Goal: Task Accomplishment & Management: Manage account settings

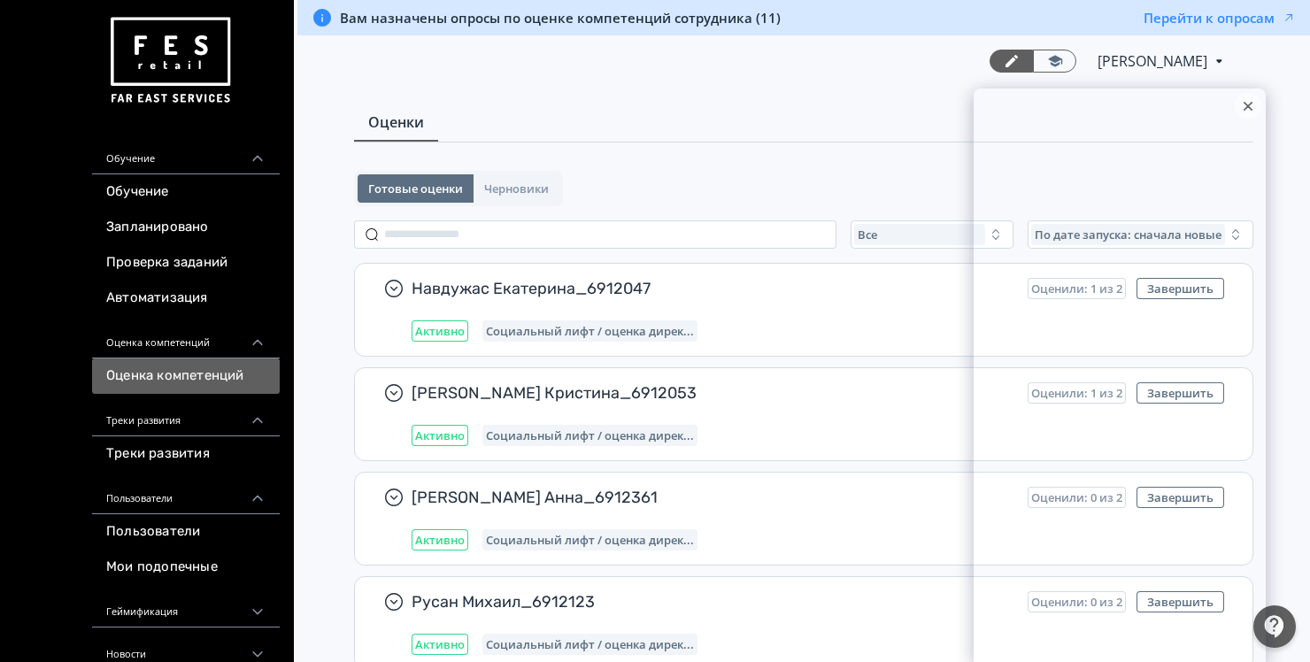
click at [1243, 104] on div at bounding box center [1248, 106] width 27 height 27
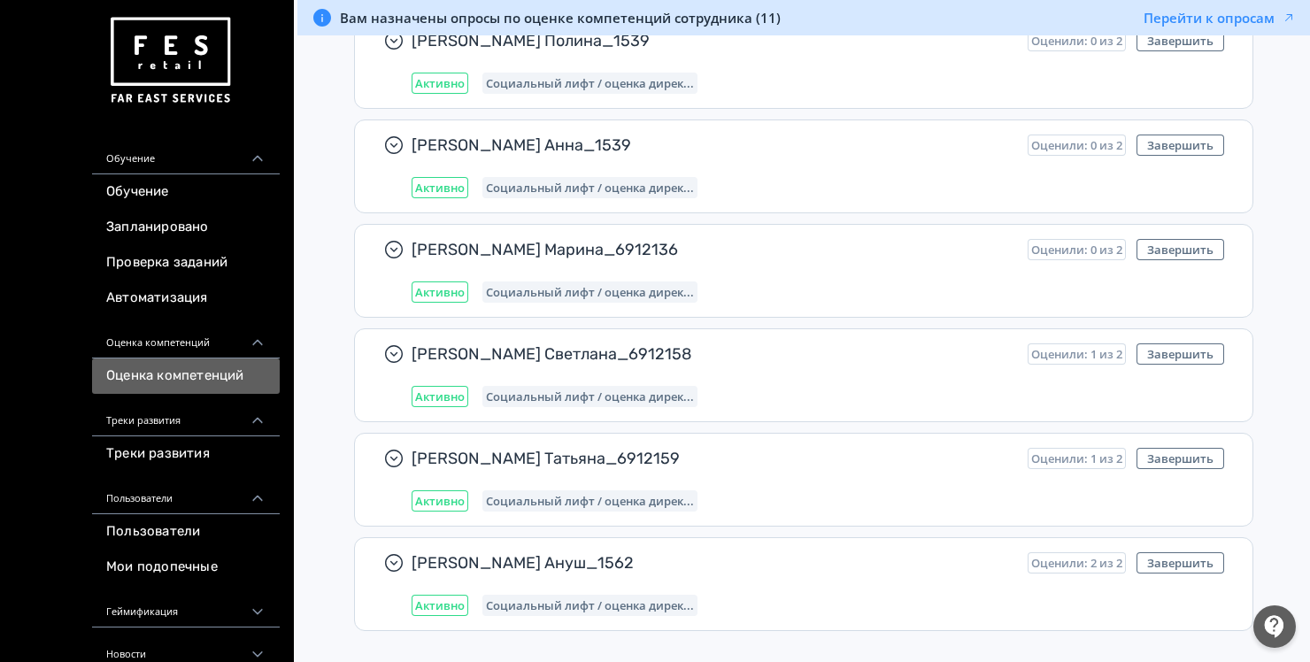
scroll to position [900, 0]
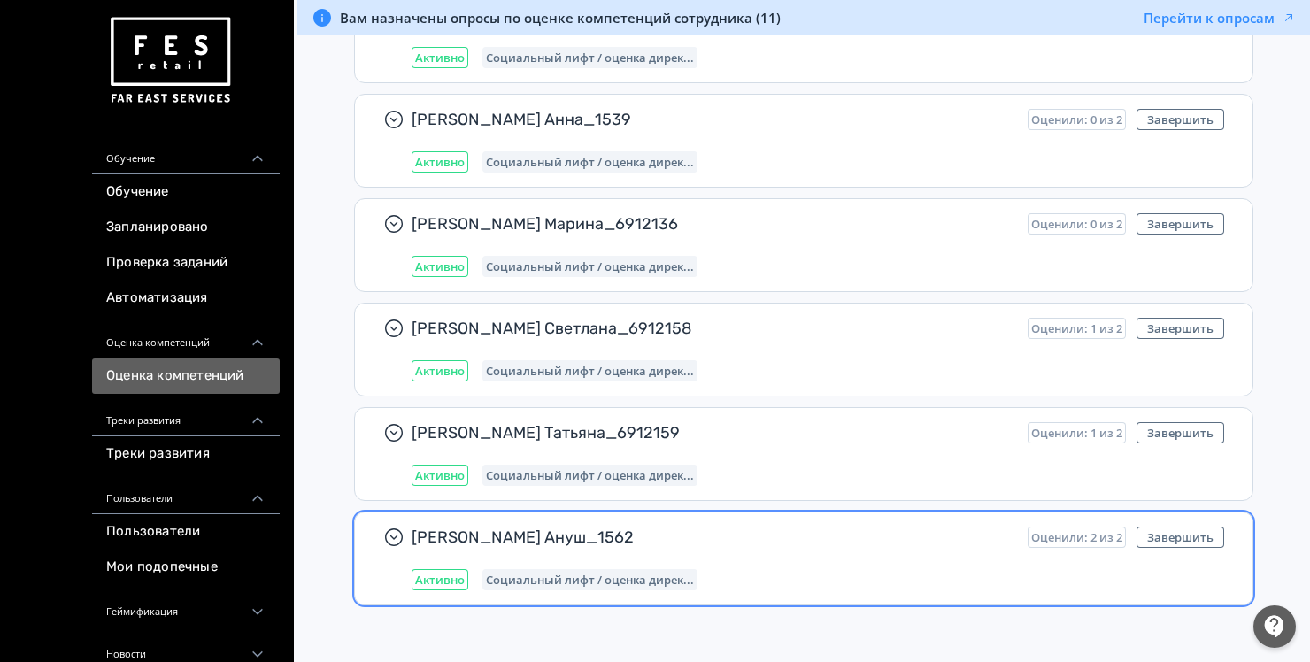
click at [893, 546] on div "[PERSON_NAME] Ануш_1562 Оценили: 2 из 2 Завершить Активно Социальный лифт / оце…" at bounding box center [818, 559] width 813 height 64
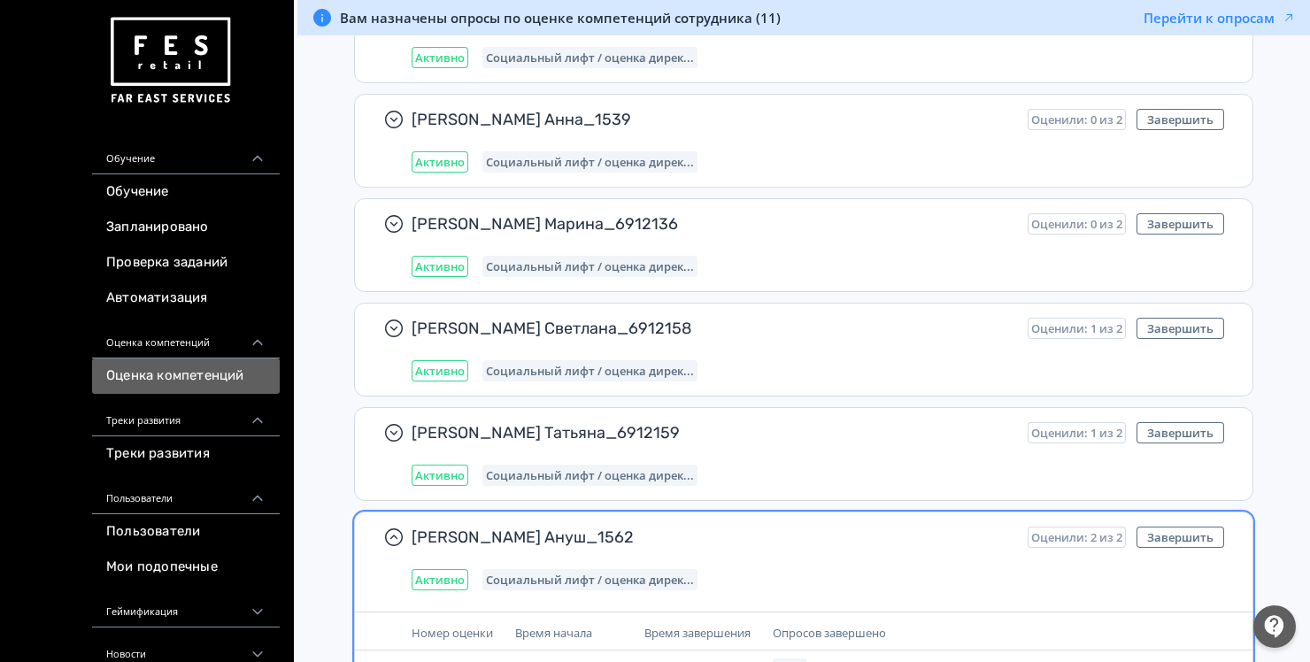
scroll to position [991, 0]
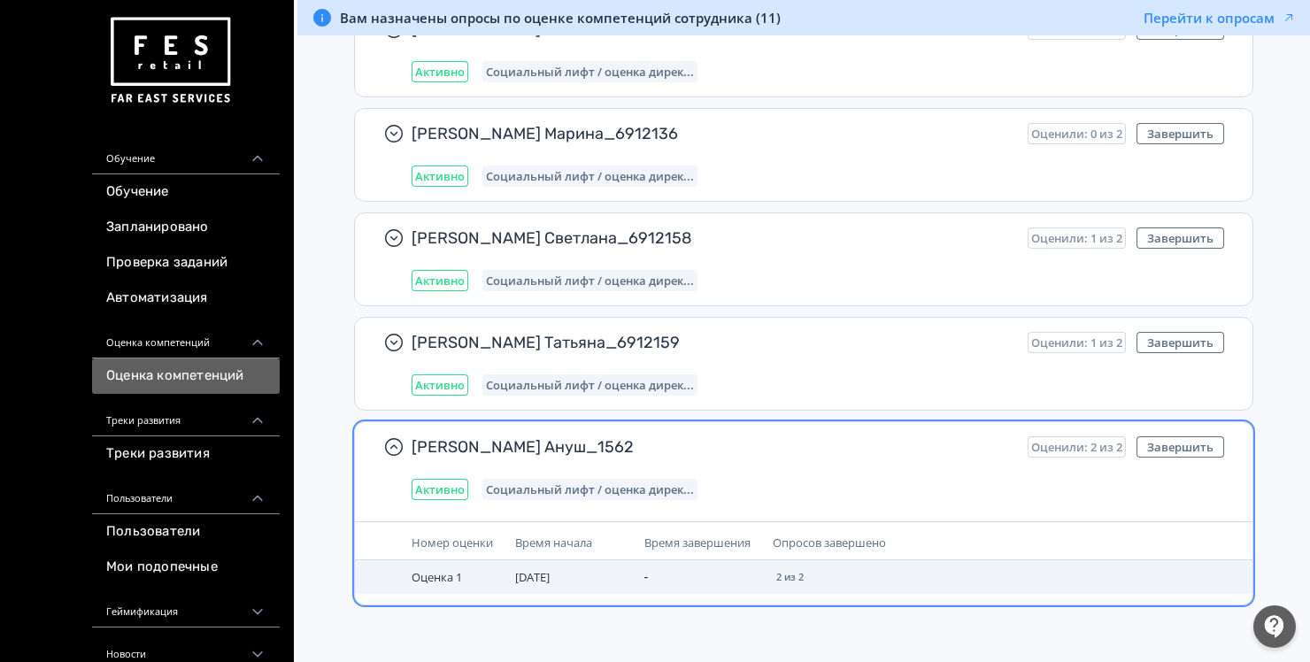
click at [797, 572] on span "2 из 2" at bounding box center [790, 577] width 27 height 11
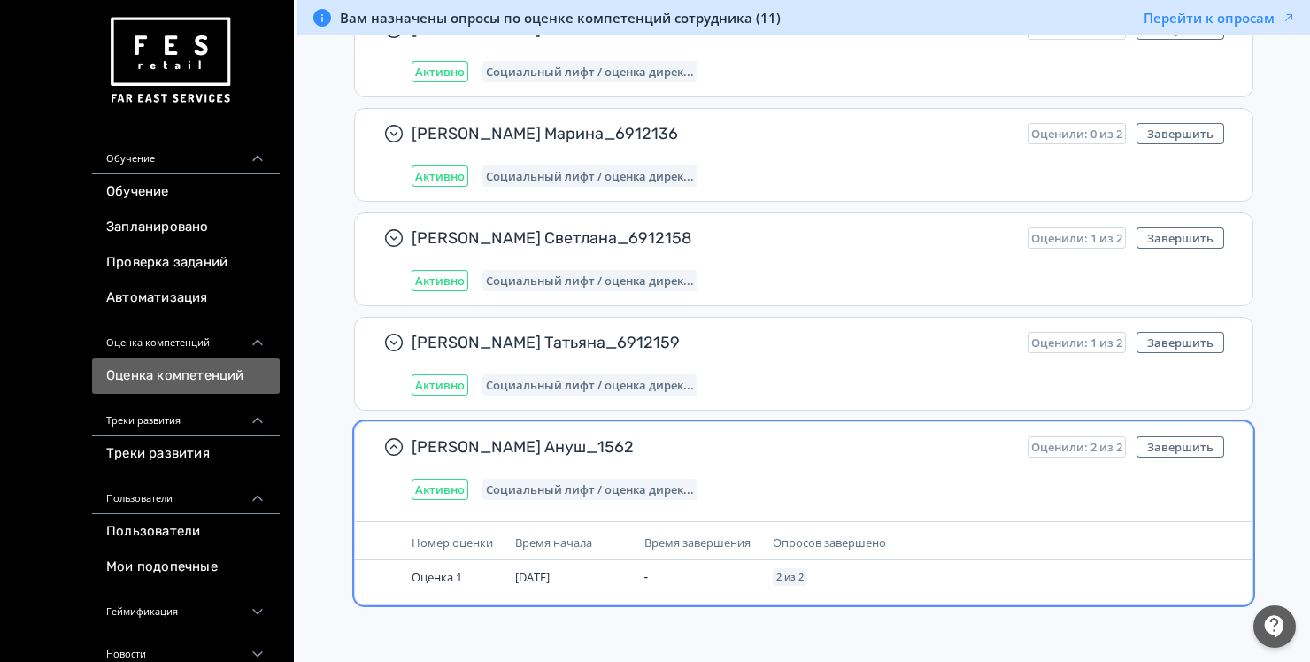
click at [747, 479] on div "Активно Социальный лифт / оценка дирек..." at bounding box center [818, 489] width 813 height 21
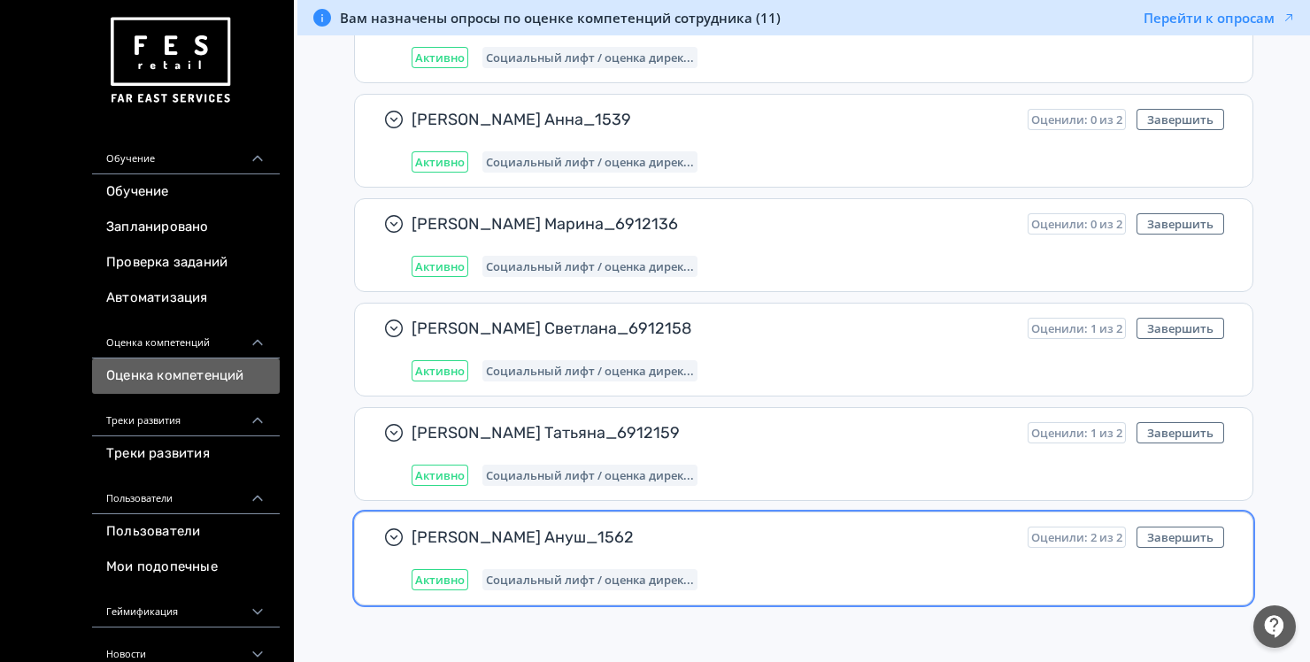
click at [747, 477] on div "Активно Социальный лифт / оценка дирек..." at bounding box center [818, 475] width 813 height 21
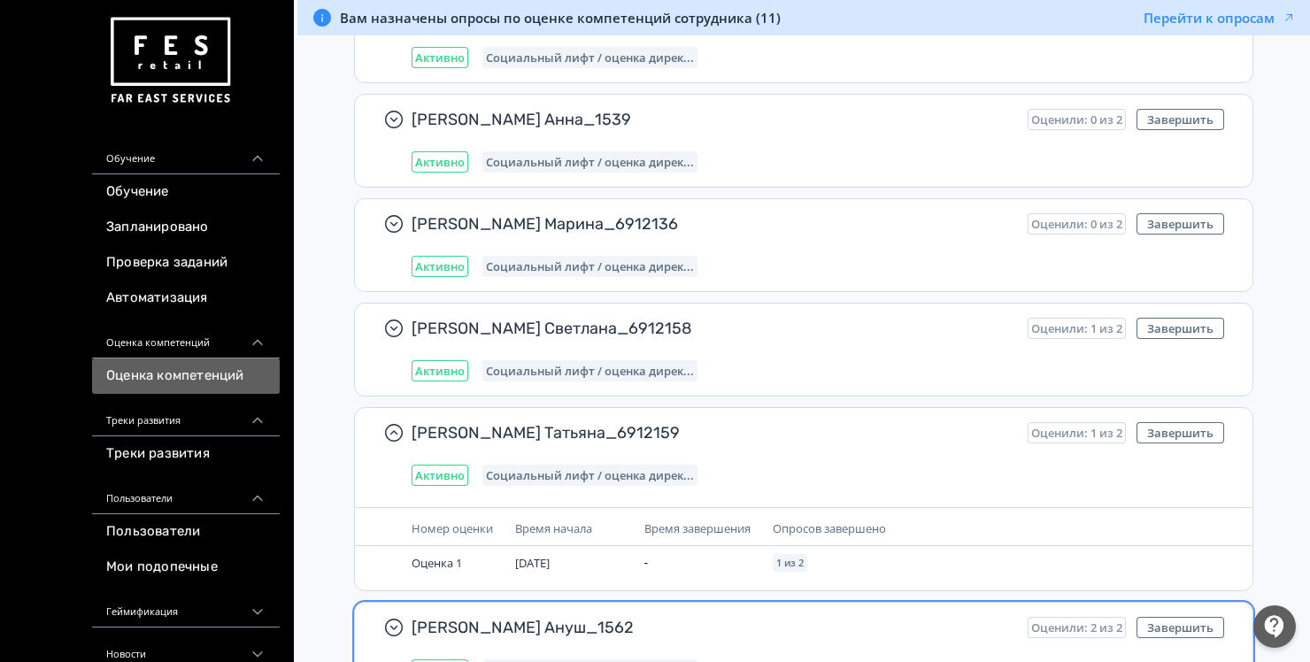
scroll to position [991, 0]
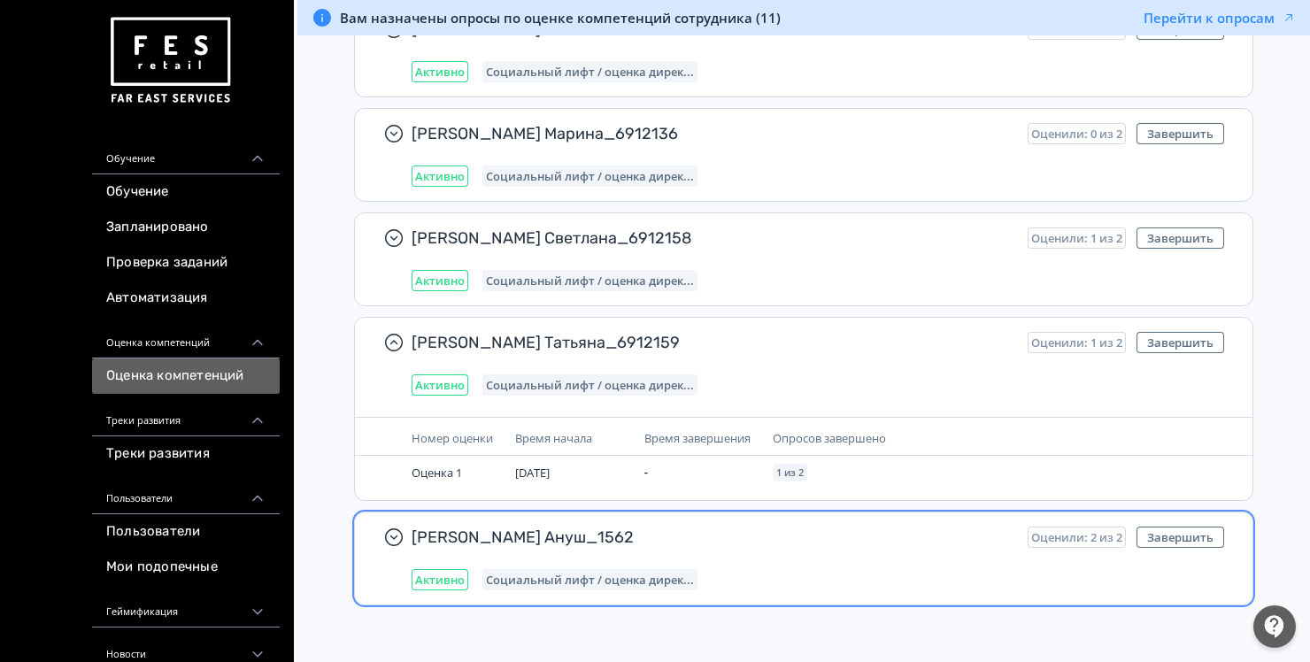
click at [783, 545] on div "[PERSON_NAME] Ануш_1562 Оценили: 2 из 2 Завершить Активно Социальный лифт / оце…" at bounding box center [818, 559] width 813 height 64
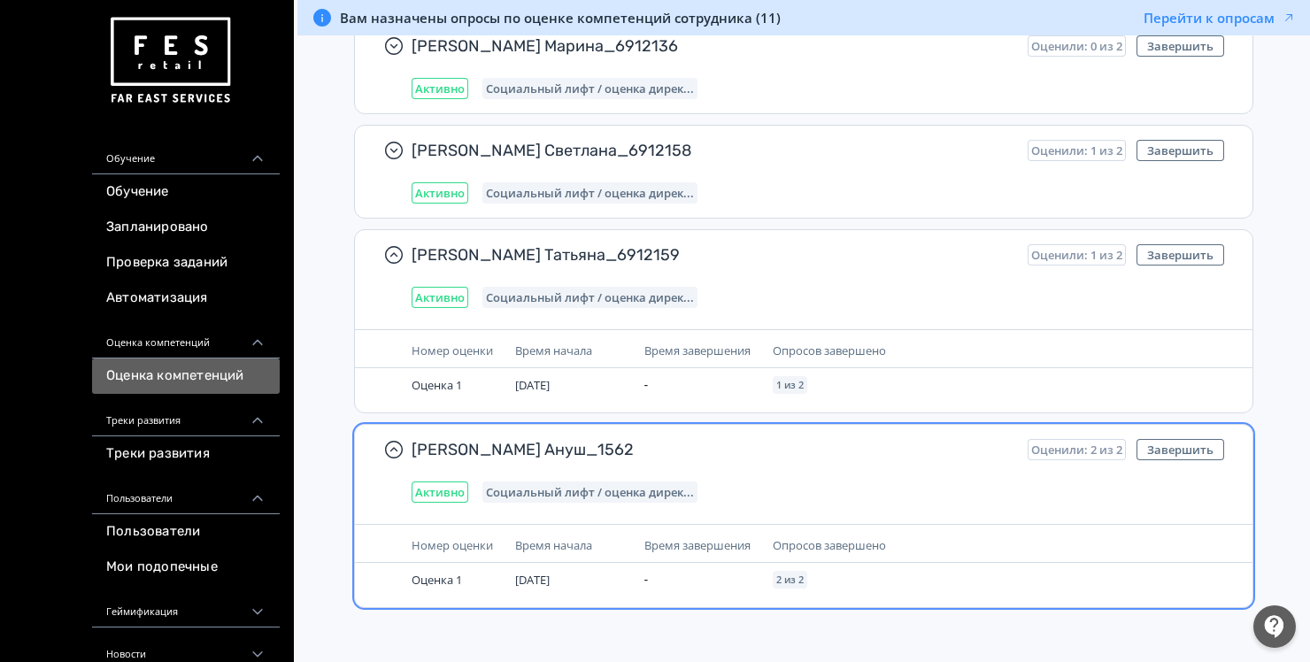
scroll to position [1080, 0]
click at [1169, 447] on button "Завершить" at bounding box center [1181, 447] width 88 height 21
click at [1176, 441] on button "Завершить" at bounding box center [1181, 447] width 88 height 21
click at [1163, 446] on button "Завершить" at bounding box center [1181, 447] width 88 height 21
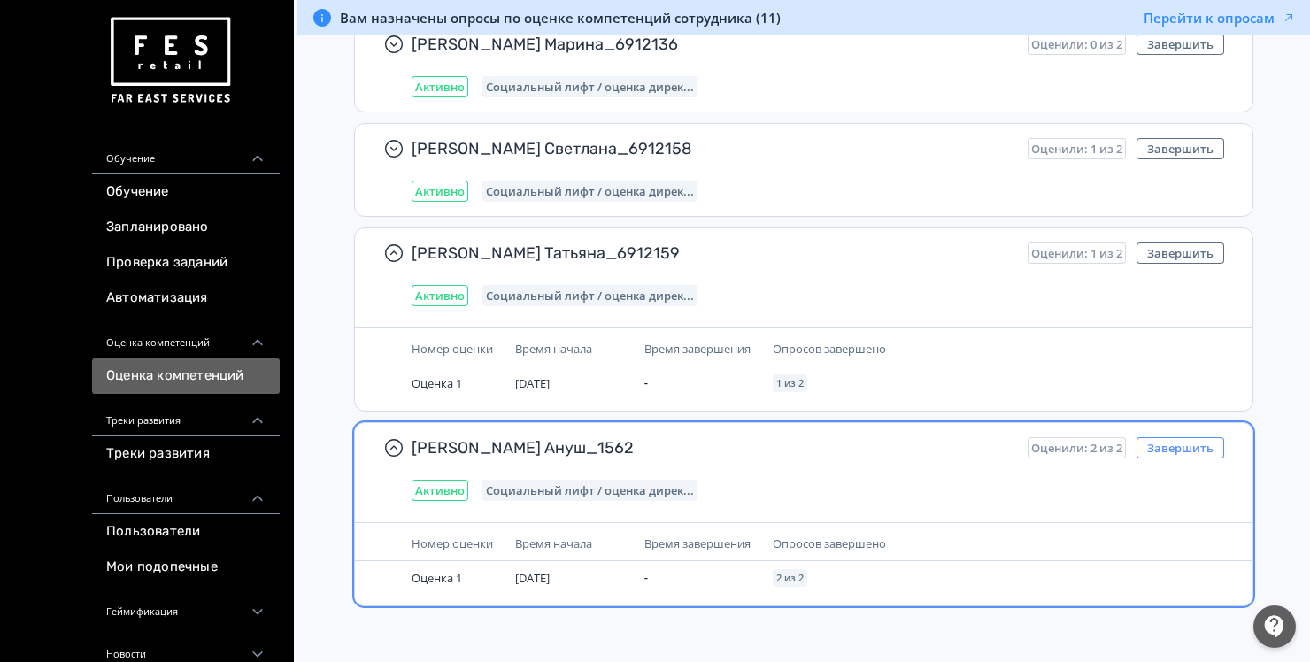
click at [1163, 446] on button "Завершить" at bounding box center [1181, 447] width 88 height 21
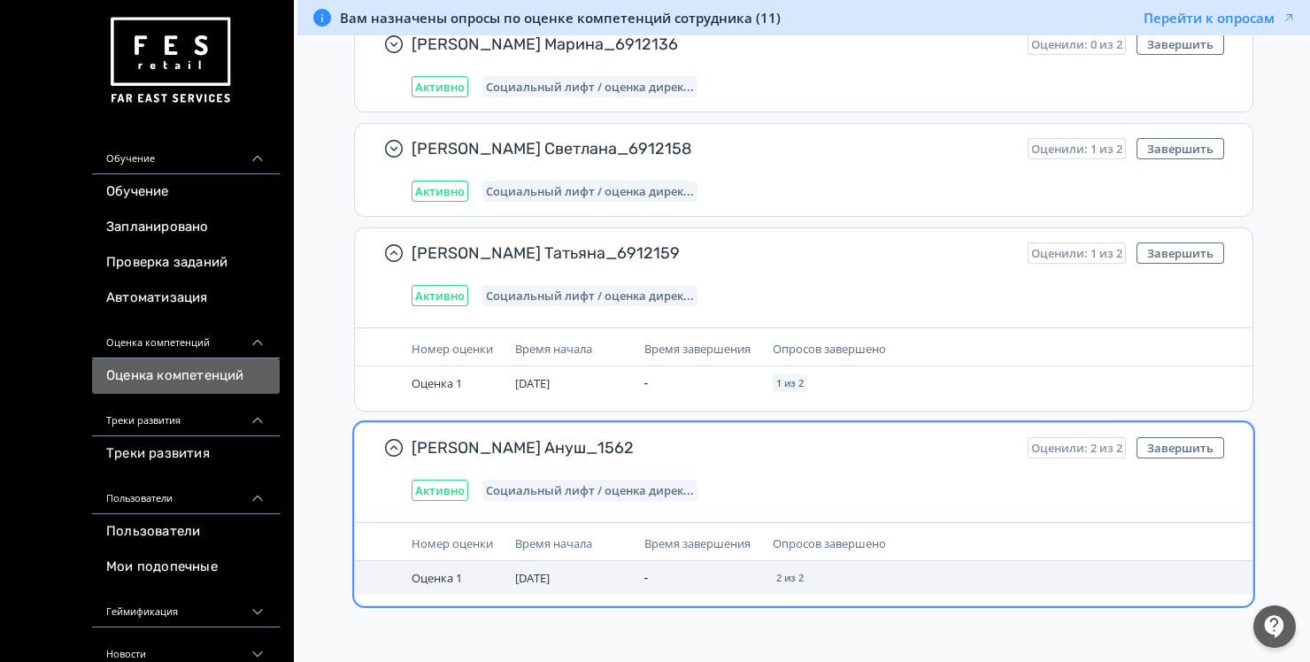
click at [830, 584] on td "2 из 2" at bounding box center [916, 578] width 301 height 34
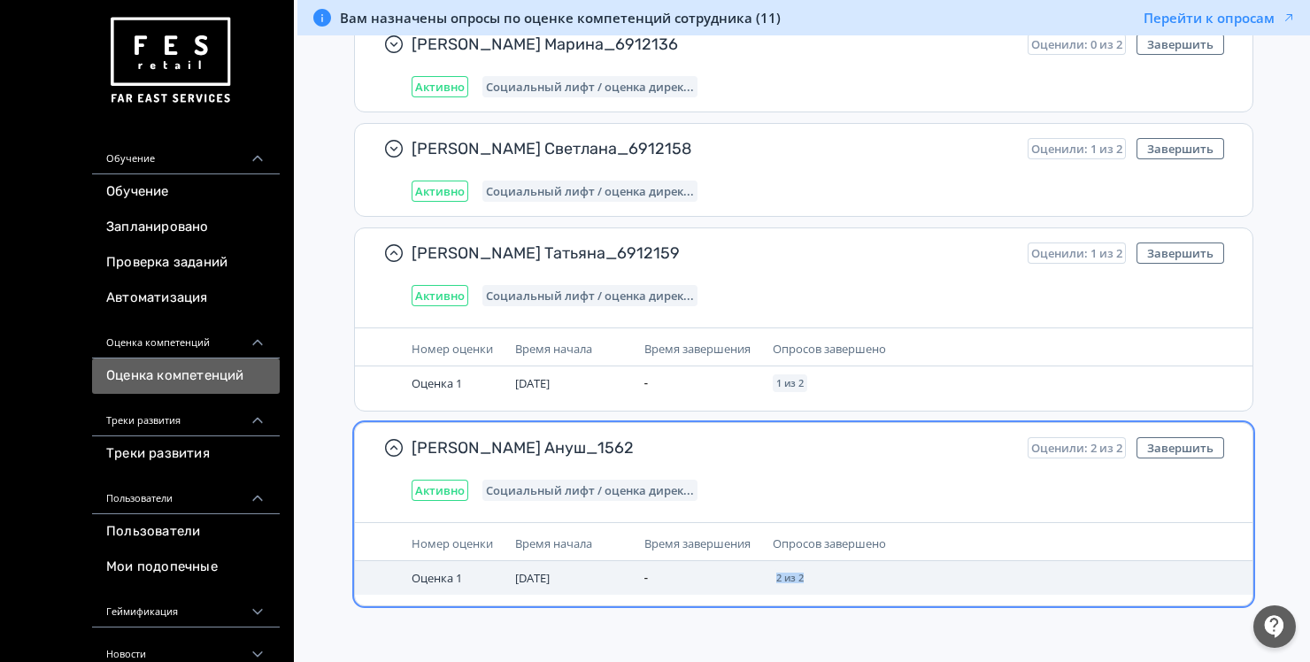
click at [830, 584] on td "2 из 2" at bounding box center [916, 578] width 301 height 34
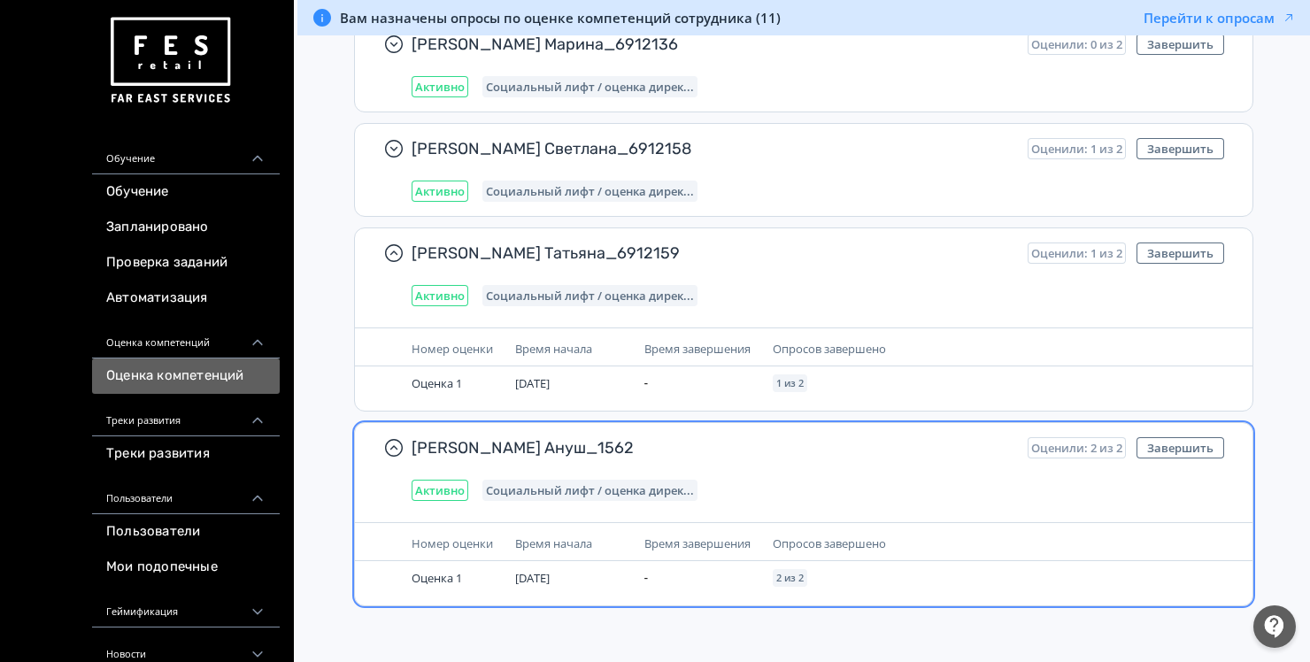
click at [839, 493] on div "Активно Социальный лифт / оценка дирек..." at bounding box center [818, 490] width 813 height 21
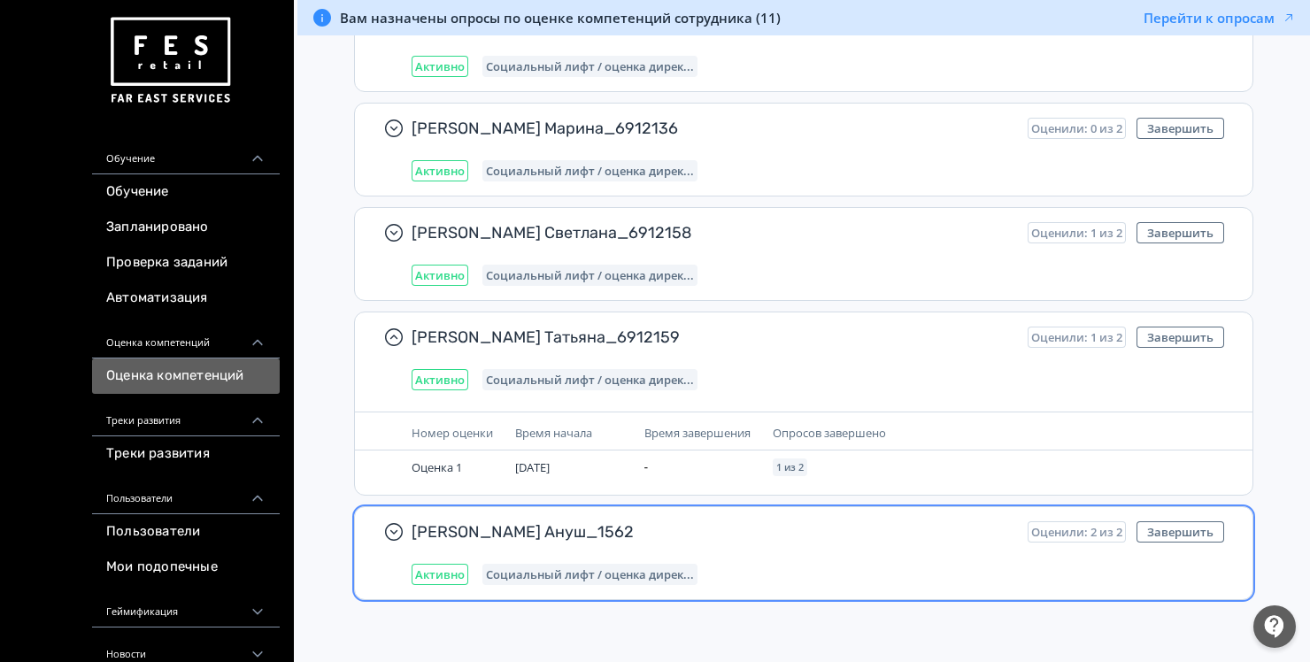
scroll to position [991, 0]
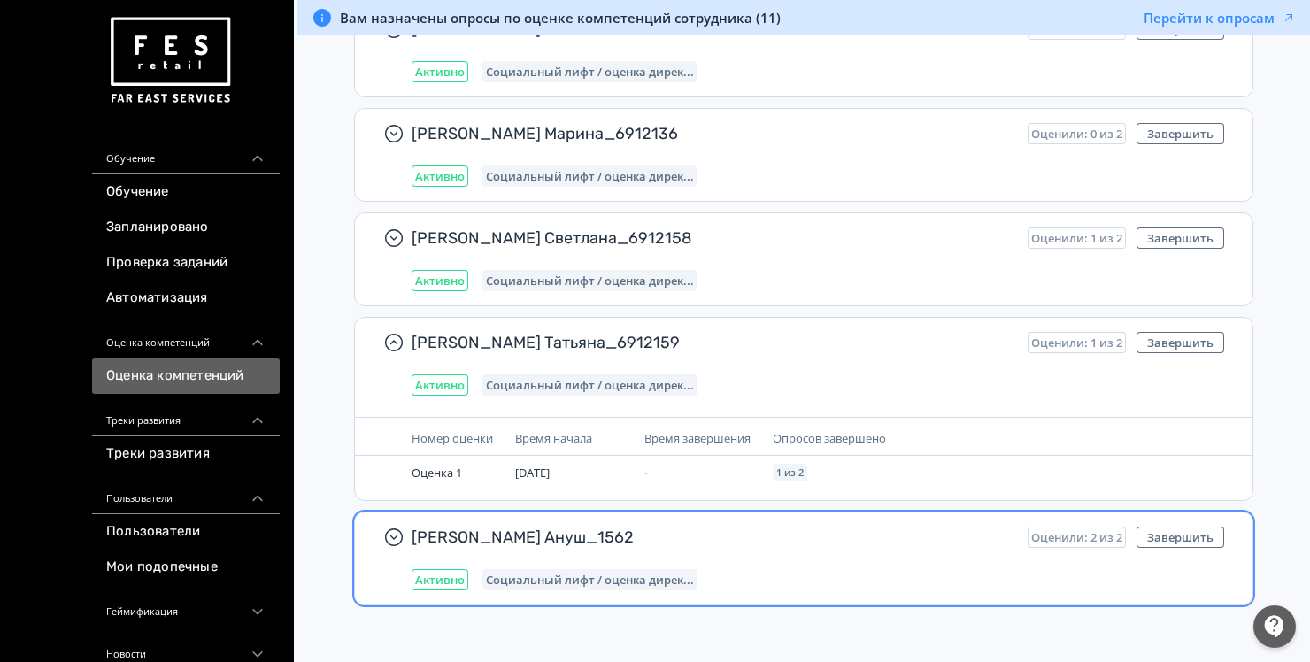
click at [801, 559] on div "[PERSON_NAME] Ануш_1562 Оценили: 2 из 2 Завершить Активно Социальный лифт / оце…" at bounding box center [818, 559] width 813 height 64
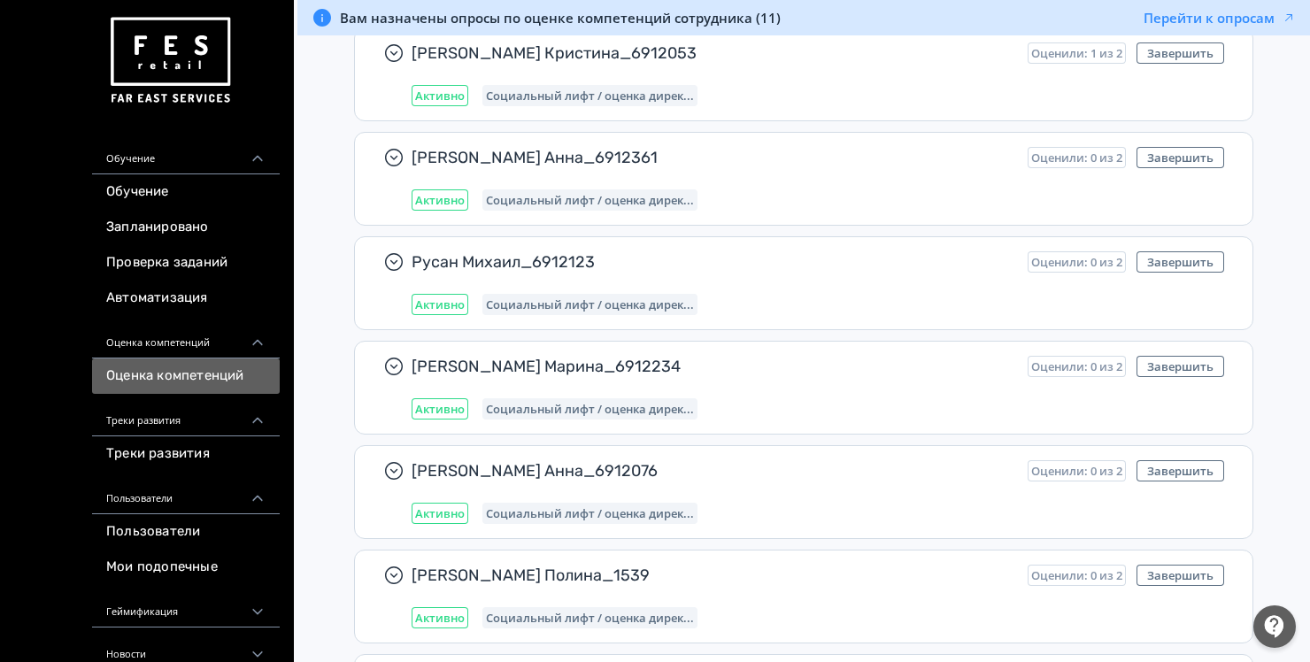
scroll to position [0, 0]
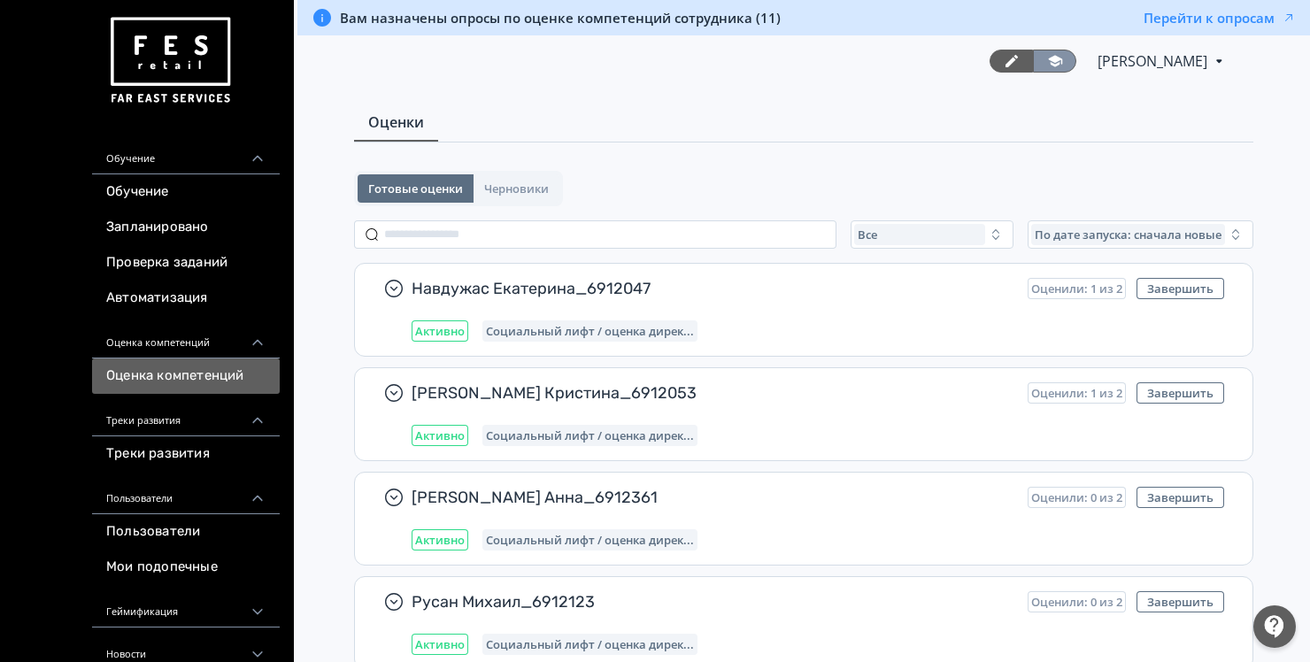
click at [1047, 67] on icon at bounding box center [1055, 61] width 16 height 16
